Goal: Information Seeking & Learning: Learn about a topic

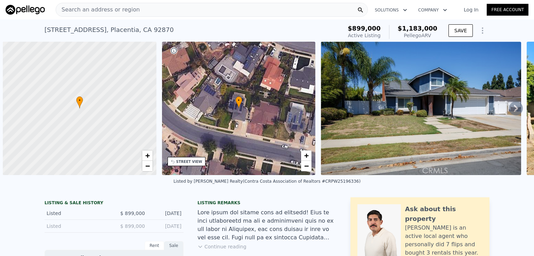
scroll to position [0, 3]
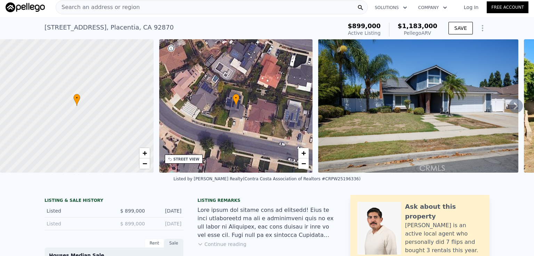
click at [120, 5] on span "Search an address or region" at bounding box center [98, 7] width 84 height 8
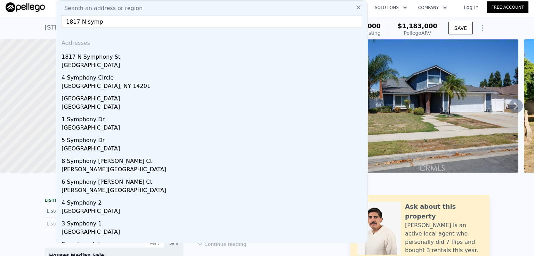
type input "1817 N symph"
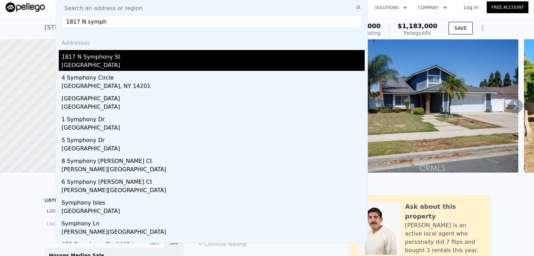
click at [109, 63] on div "[GEOGRAPHIC_DATA]" at bounding box center [213, 66] width 303 height 10
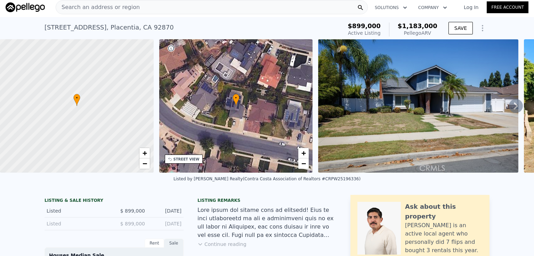
type input "4"
type input "1"
type input "1397"
type input "2351"
type input "5000"
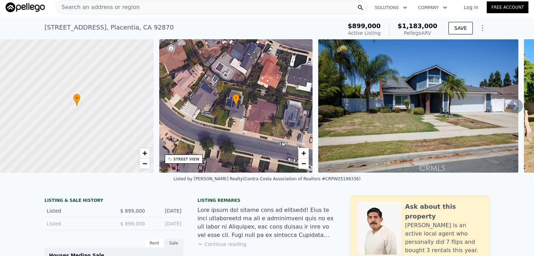
type input "15002"
type input "$ 1,190,000"
type input "-$ 63,457"
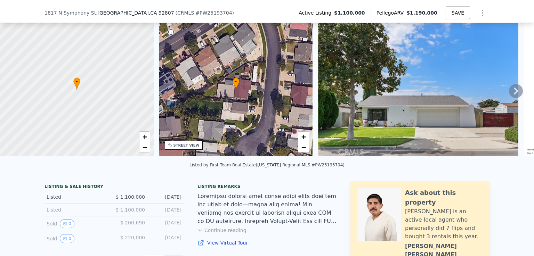
scroll to position [97, 0]
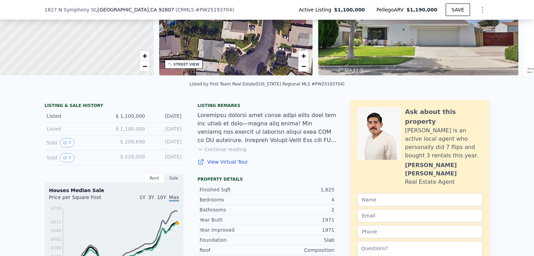
click at [212, 153] on button "Continue reading" at bounding box center [221, 149] width 49 height 7
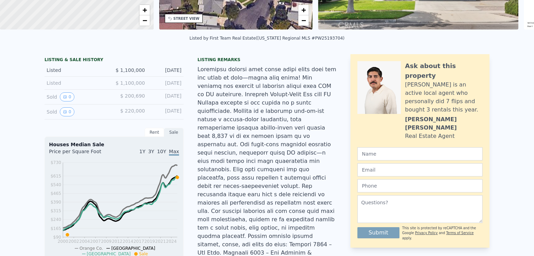
scroll to position [2, 0]
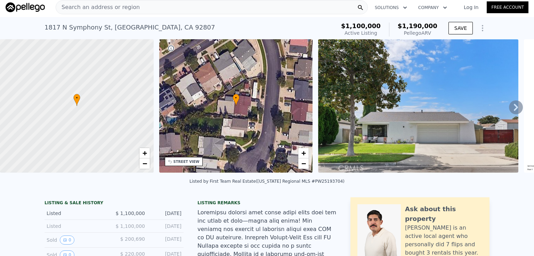
click at [87, 5] on span "Search an address or region" at bounding box center [98, 7] width 84 height 8
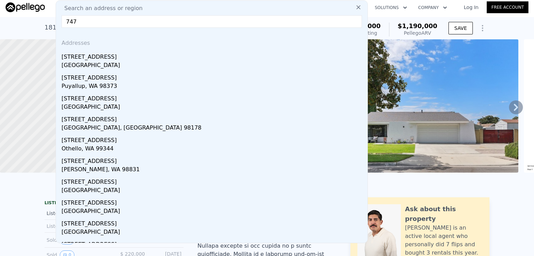
type input "747"
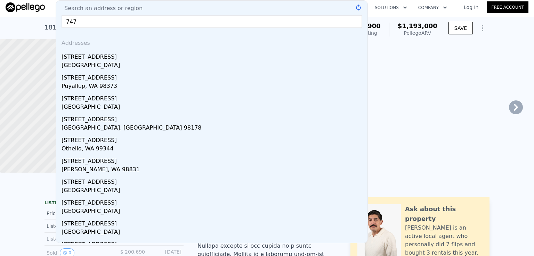
type input "$ 1,193,000"
type input "-$ 1,848"
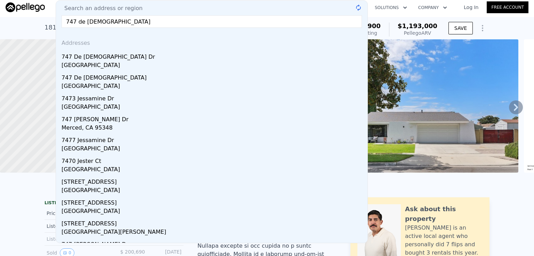
type input "747 de [DEMOGRAPHIC_DATA]"
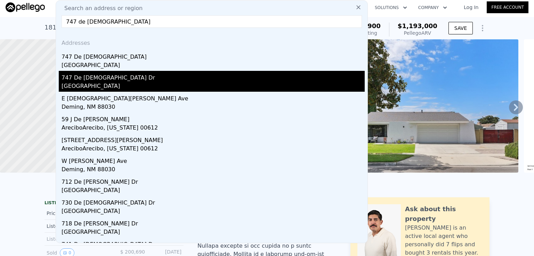
click at [111, 82] on div "[GEOGRAPHIC_DATA]" at bounding box center [213, 87] width 303 height 10
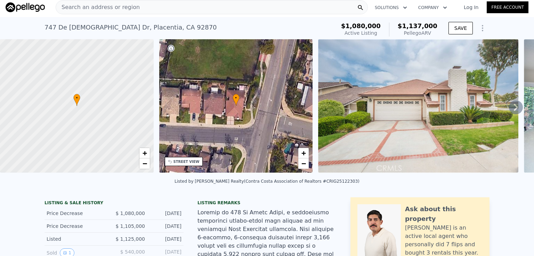
click at [104, 6] on span "Search an address or region" at bounding box center [98, 7] width 84 height 8
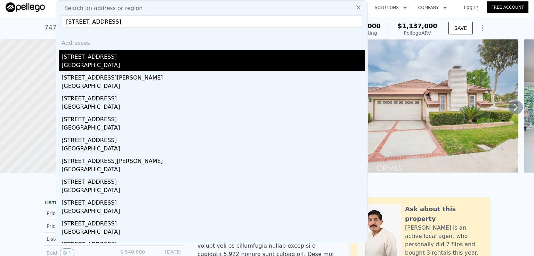
type input "[STREET_ADDRESS]"
click at [95, 65] on div "[GEOGRAPHIC_DATA]" at bounding box center [213, 66] width 303 height 10
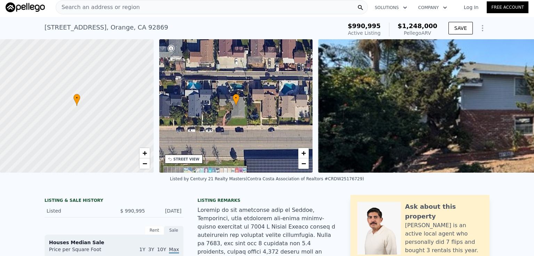
click at [114, 7] on span "Search an address or region" at bounding box center [98, 7] width 84 height 8
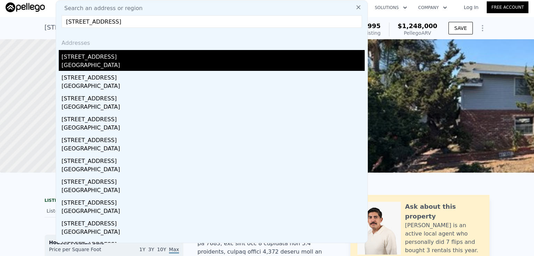
type input "[STREET_ADDRESS]"
click at [82, 59] on div "[STREET_ADDRESS]" at bounding box center [213, 55] width 303 height 11
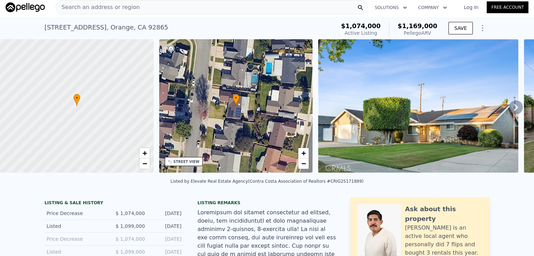
click at [127, 6] on span "Search an address or region" at bounding box center [98, 7] width 84 height 8
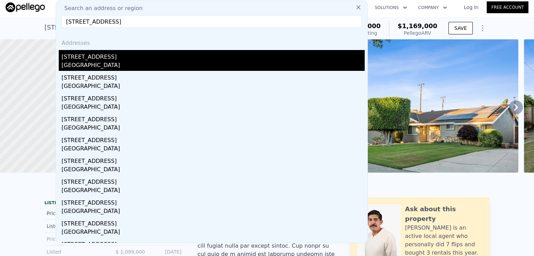
type input "[STREET_ADDRESS]"
click at [107, 65] on div "[GEOGRAPHIC_DATA]" at bounding box center [213, 66] width 303 height 10
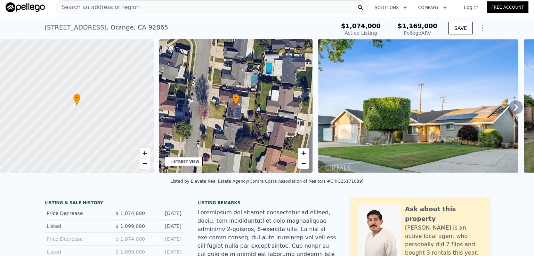
type input "1473"
type input "1912"
type input "5500"
type input "7903"
type input "$ 1,184,000"
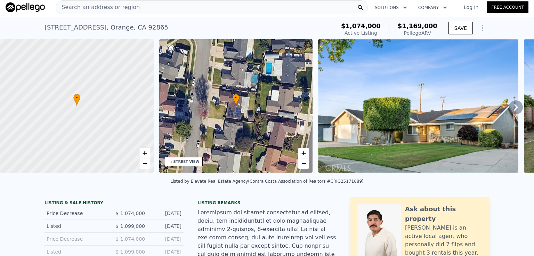
type input "$ 109,832"
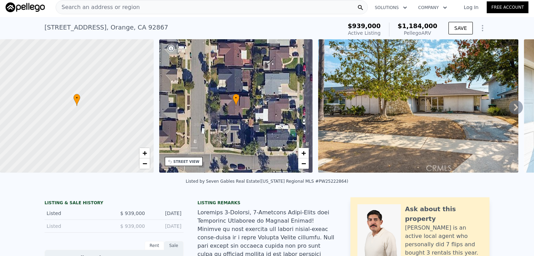
click at [123, 7] on span "Search an address or region" at bounding box center [98, 7] width 84 height 8
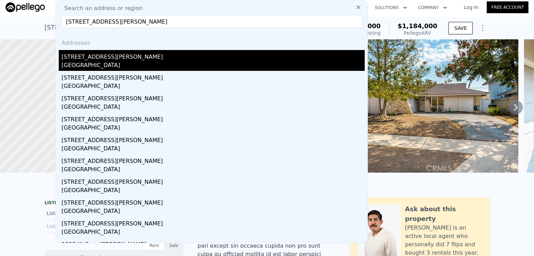
type input "[STREET_ADDRESS][PERSON_NAME]"
click at [87, 63] on div "[GEOGRAPHIC_DATA]" at bounding box center [213, 66] width 303 height 10
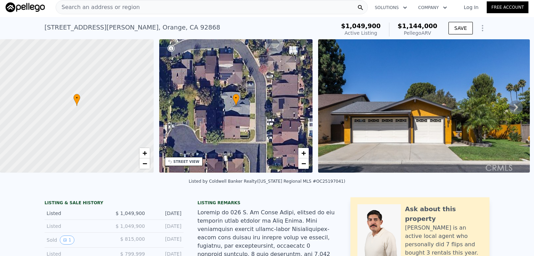
click at [138, 6] on div "Search an address or region" at bounding box center [212, 7] width 312 height 14
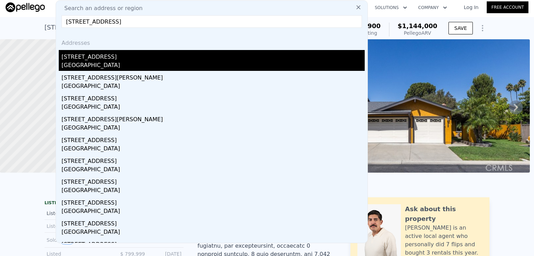
type input "[STREET_ADDRESS]"
click at [102, 60] on div "[STREET_ADDRESS]" at bounding box center [213, 55] width 303 height 11
